Goal: Information Seeking & Learning: Learn about a topic

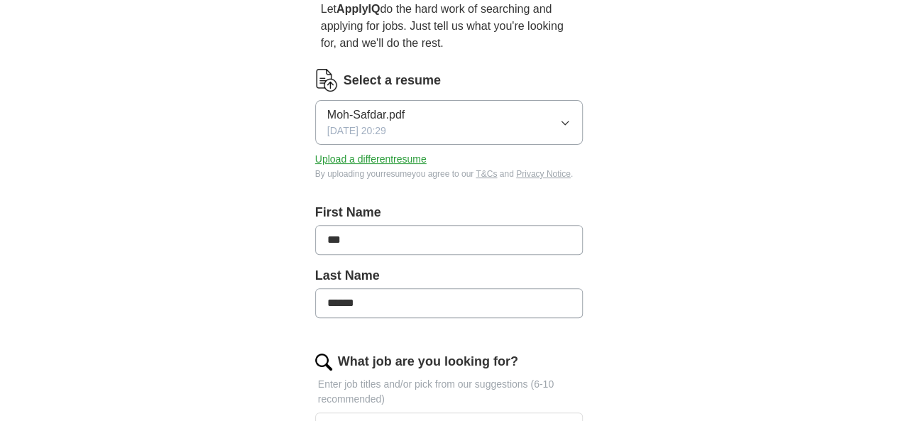
scroll to position [355, 0]
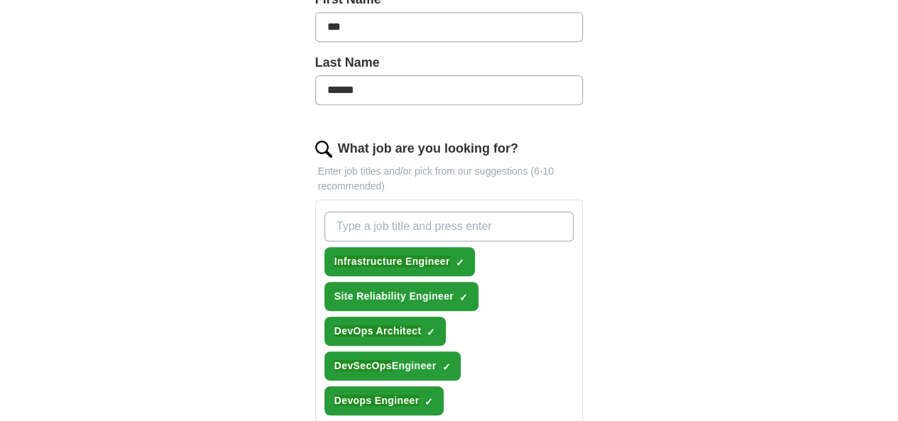
click at [360, 211] on input "What job are you looking for?" at bounding box center [449, 226] width 250 height 30
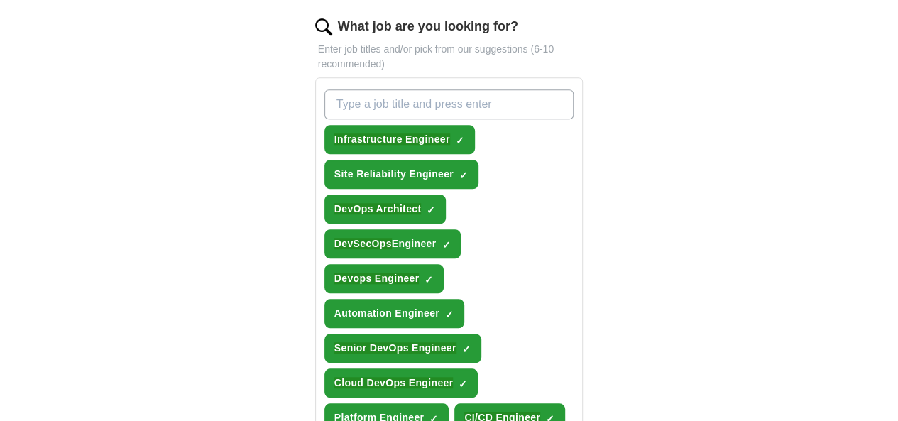
scroll to position [497, 0]
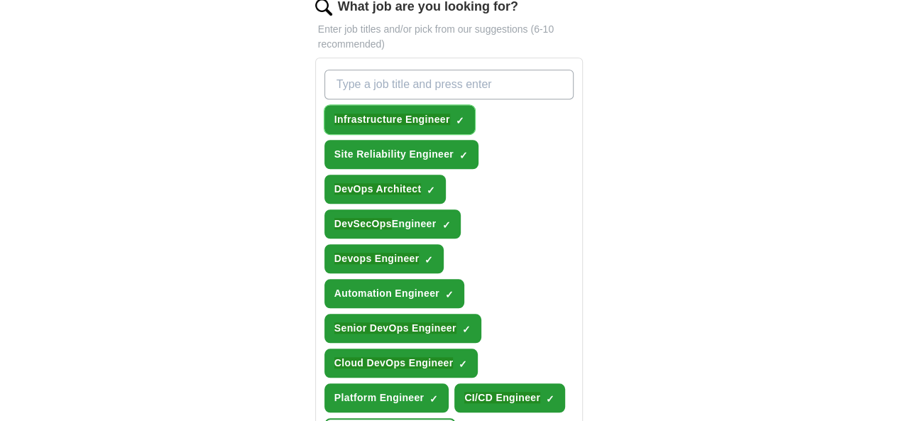
click at [400, 114] on em "Infrastructure Engineer" at bounding box center [392, 119] width 116 height 11
click at [453, 147] on span "Site Reliability Engineer" at bounding box center [393, 154] width 119 height 15
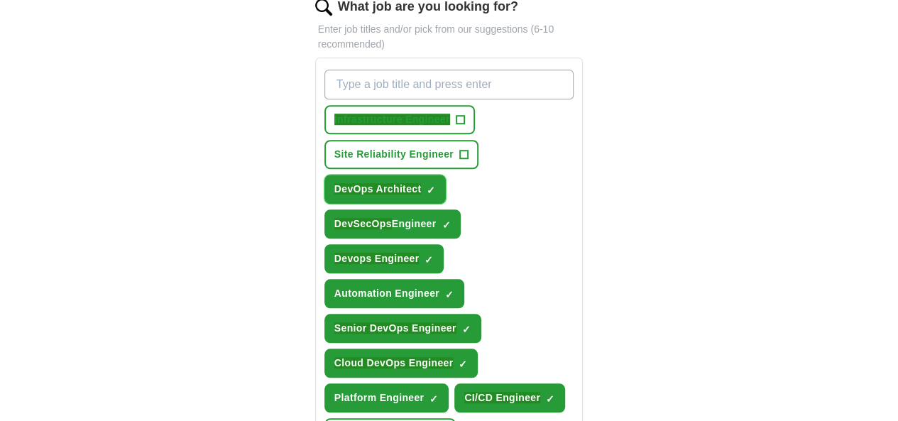
click at [355, 183] on em "DevOps Architect" at bounding box center [377, 188] width 87 height 11
click at [436, 216] on span "DevSecOps Engineer" at bounding box center [385, 223] width 102 height 15
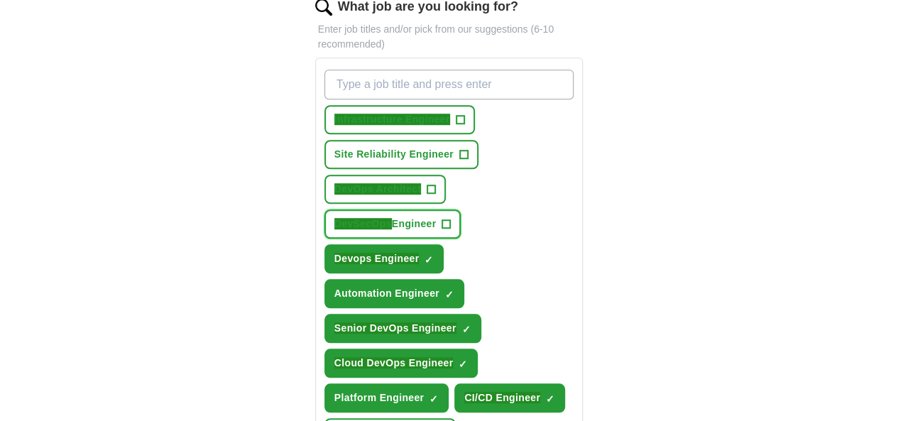
click at [436, 216] on span "DevSecOps Engineer" at bounding box center [385, 223] width 102 height 15
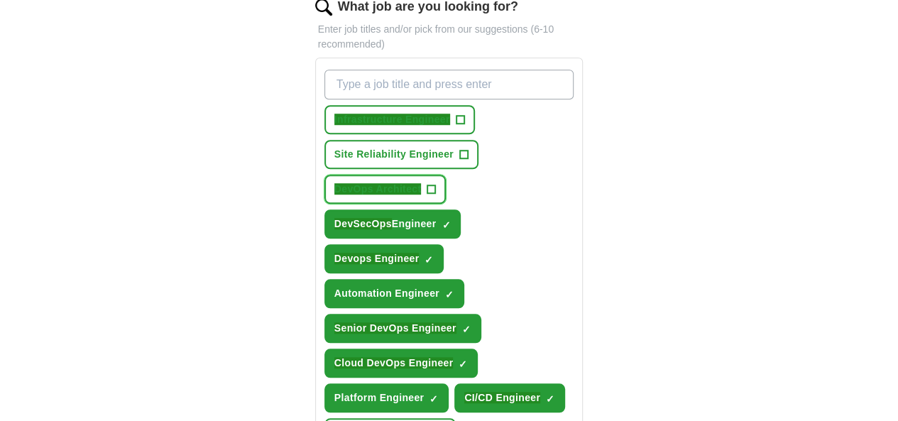
click at [377, 183] on em "DevOps Architect" at bounding box center [377, 188] width 87 height 11
click at [387, 114] on em "Infrastructure Engineer" at bounding box center [392, 119] width 116 height 11
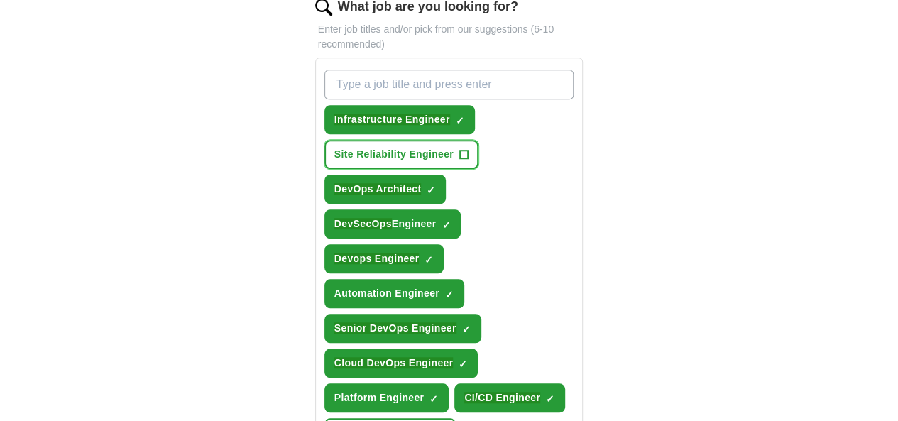
click at [453, 147] on span "Site Reliability Engineer" at bounding box center [393, 154] width 119 height 15
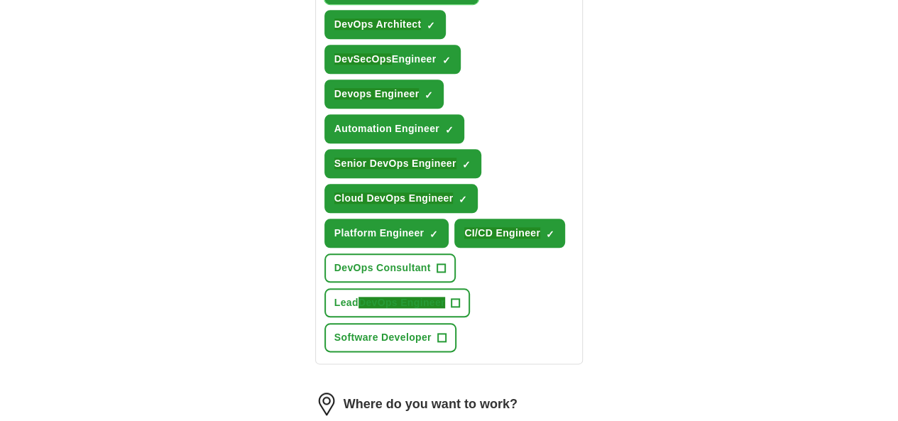
scroll to position [662, 0]
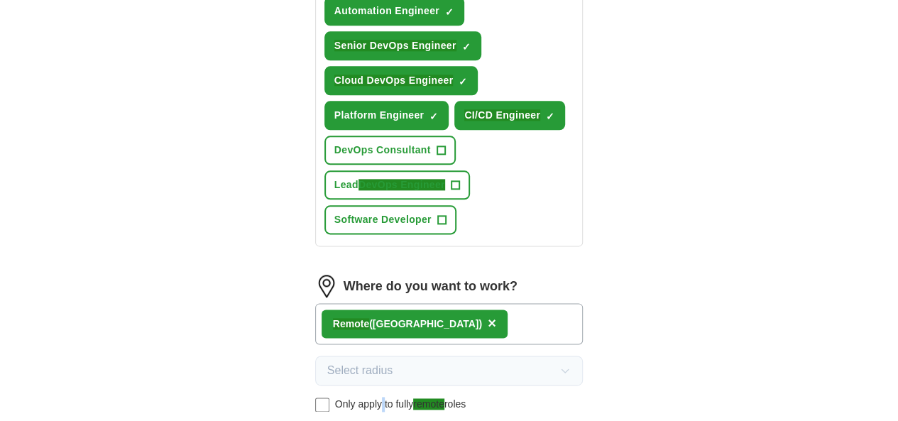
scroll to position [783, 0]
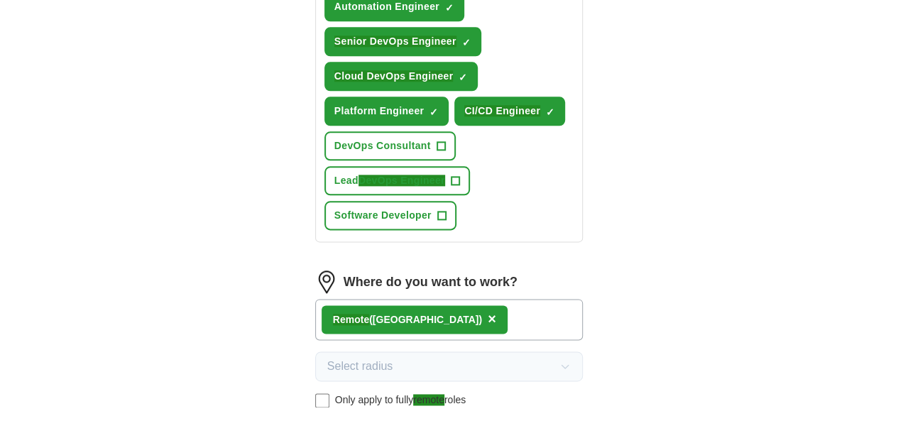
click at [413, 394] on em "remote" at bounding box center [428, 399] width 31 height 11
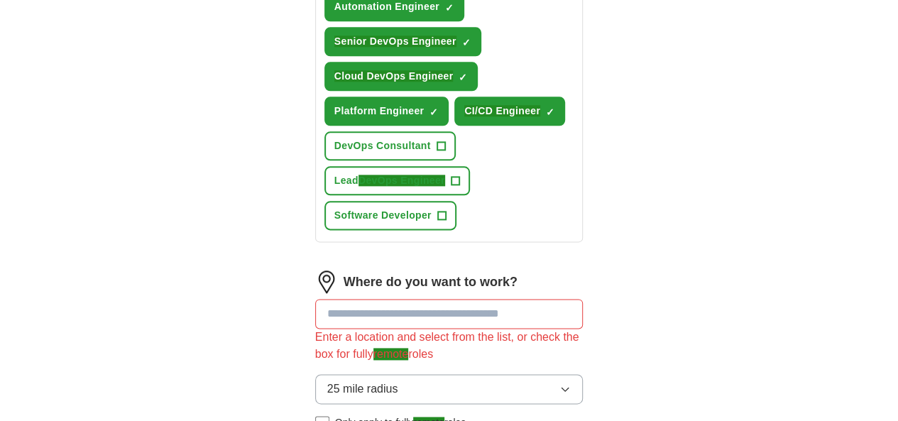
click at [413, 417] on em "remote" at bounding box center [428, 422] width 31 height 11
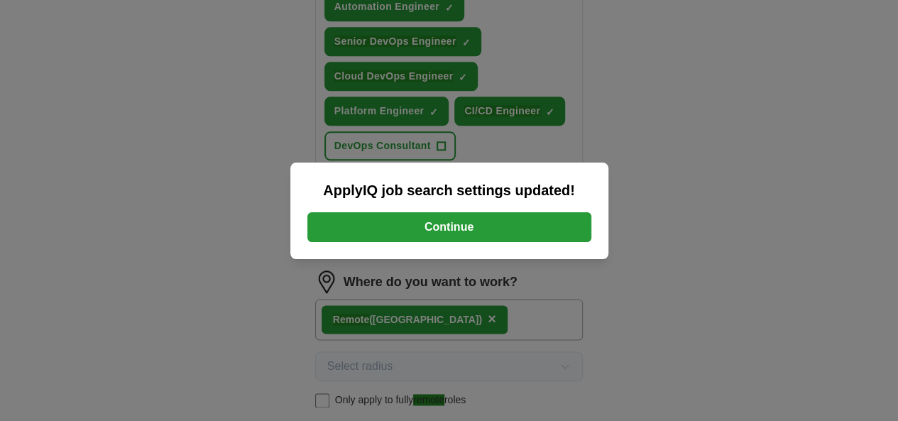
click at [443, 222] on button "Continue" at bounding box center [449, 227] width 284 height 30
